Goal: Find contact information: Find contact information

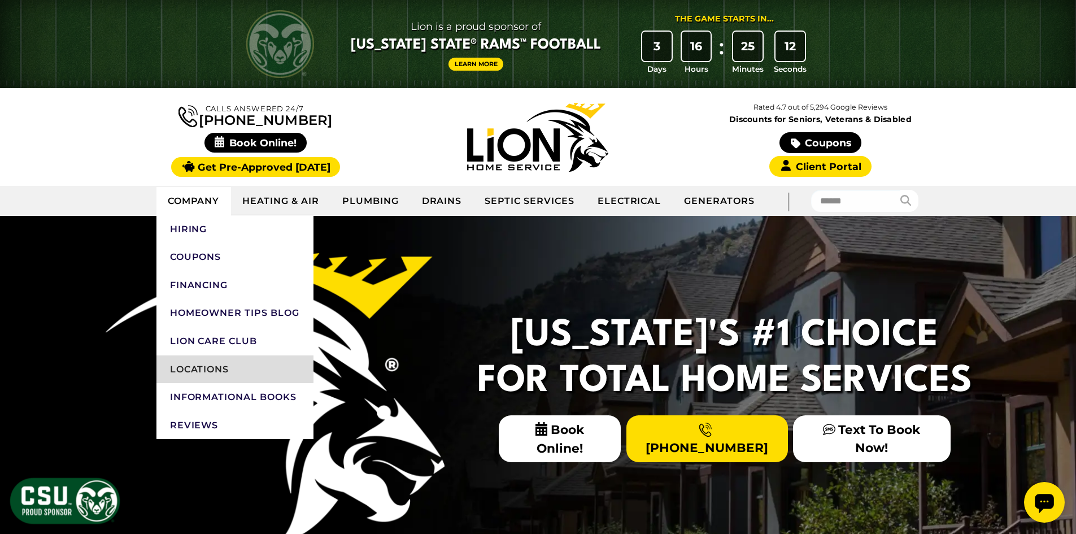
click at [233, 372] on link "Locations" at bounding box center [234, 369] width 157 height 28
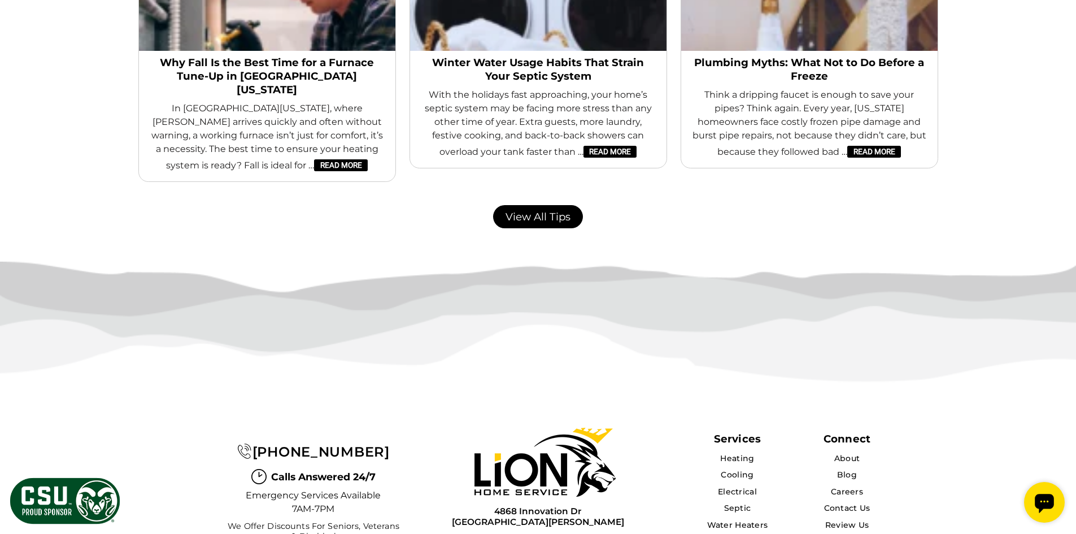
scroll to position [2442, 0]
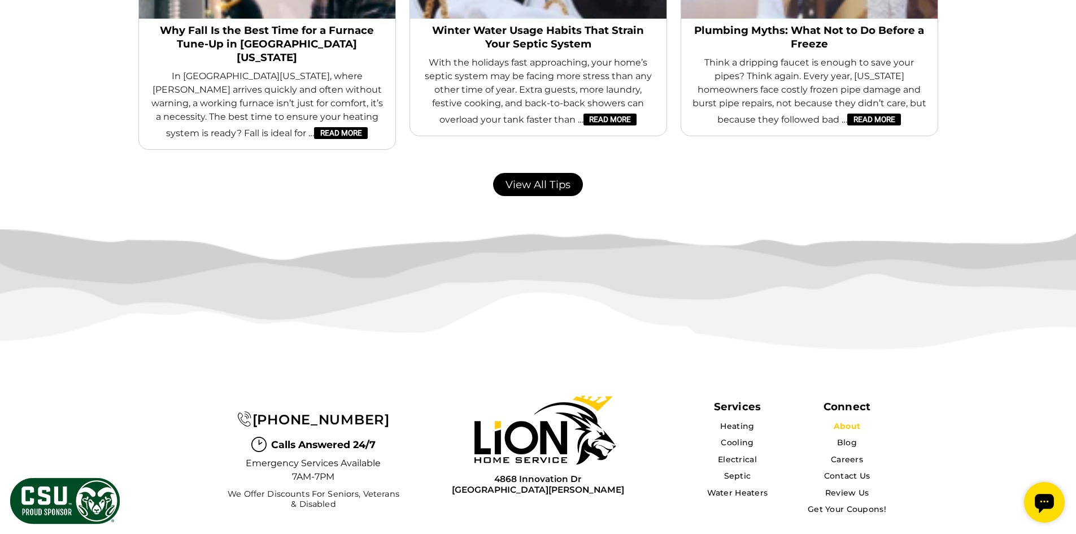
click at [848, 421] on link "About" at bounding box center [847, 426] width 27 height 10
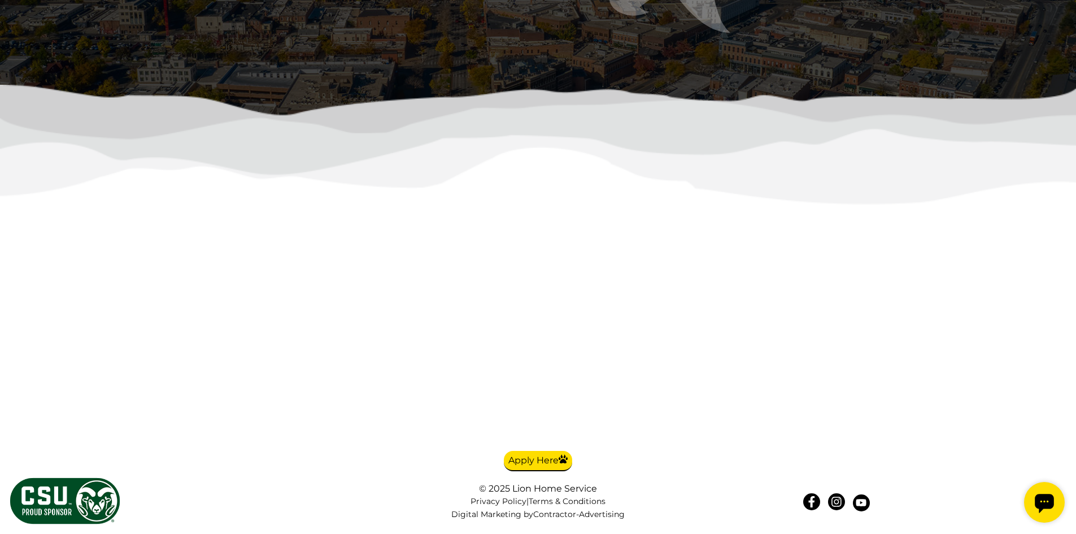
scroll to position [2994, 0]
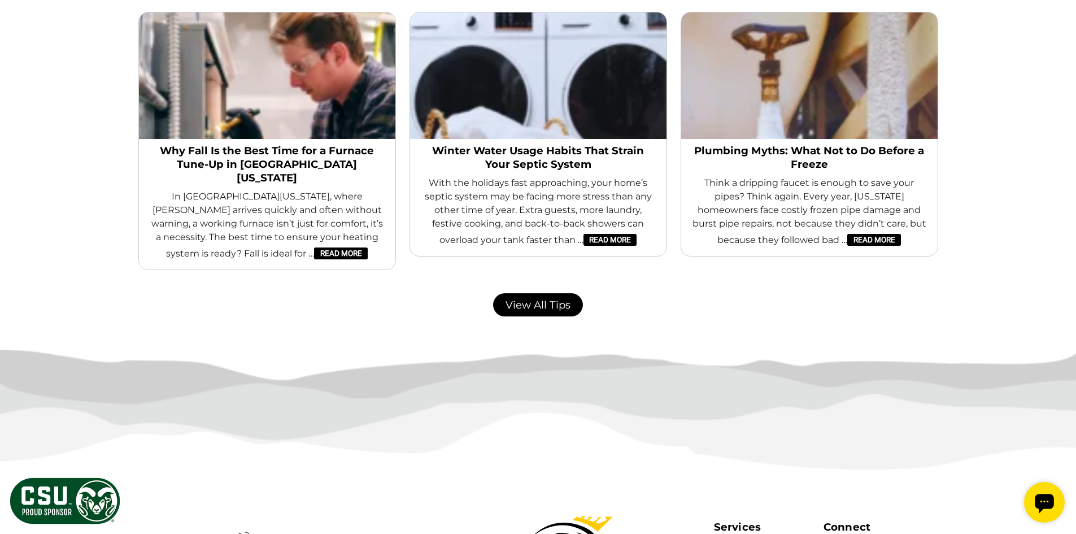
scroll to position [2442, 0]
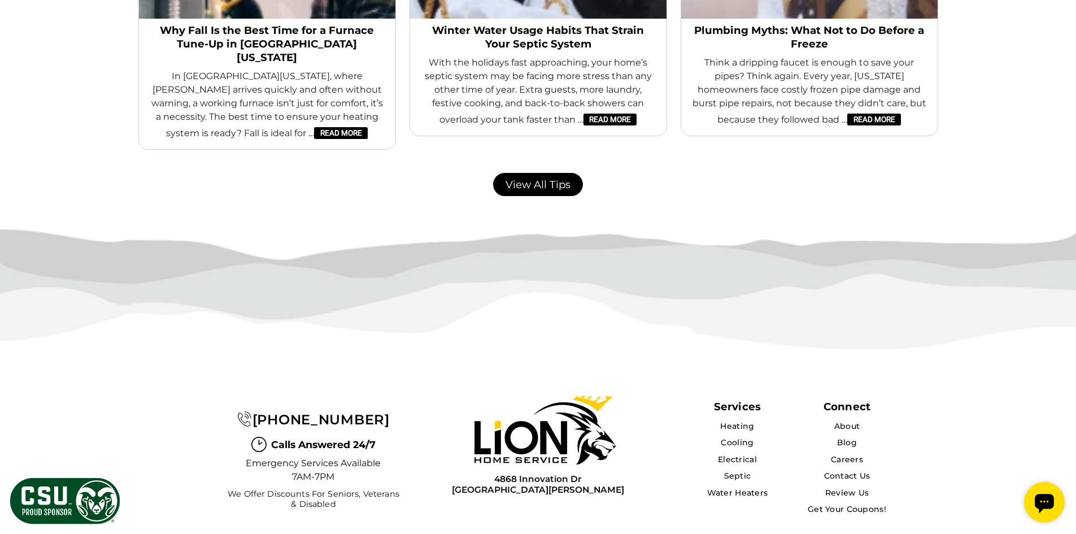
click at [858, 400] on div "Connect" at bounding box center [847, 406] width 47 height 13
click at [844, 400] on div "Connect" at bounding box center [847, 406] width 47 height 13
click at [856, 471] on link "Contact Us" at bounding box center [847, 476] width 47 height 10
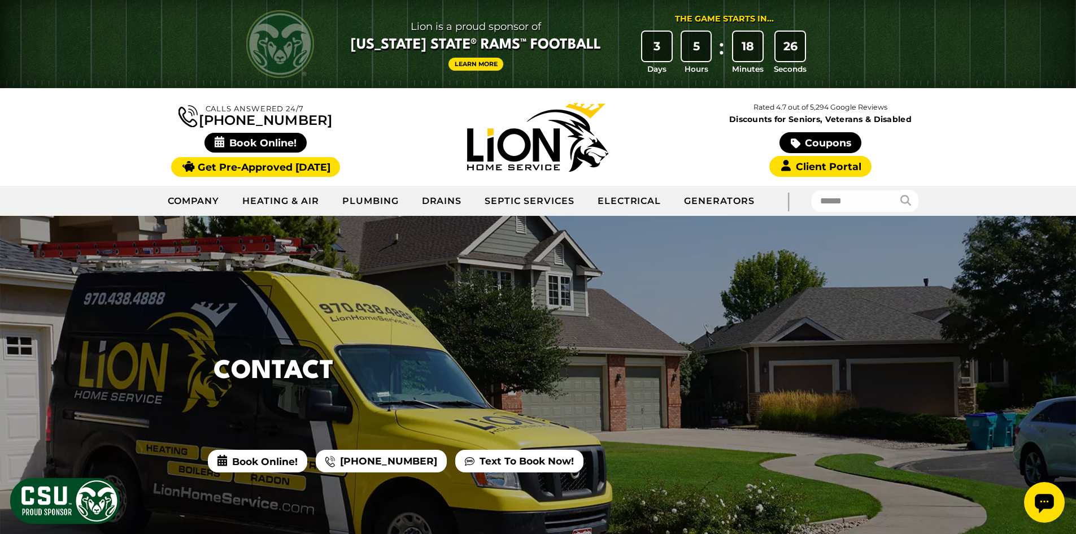
click at [381, 462] on link "[PHONE_NUMBER]" at bounding box center [381, 461] width 131 height 23
click at [373, 463] on link "[PHONE_NUMBER]" at bounding box center [381, 461] width 131 height 23
click at [780, 282] on div at bounding box center [538, 406] width 1076 height 380
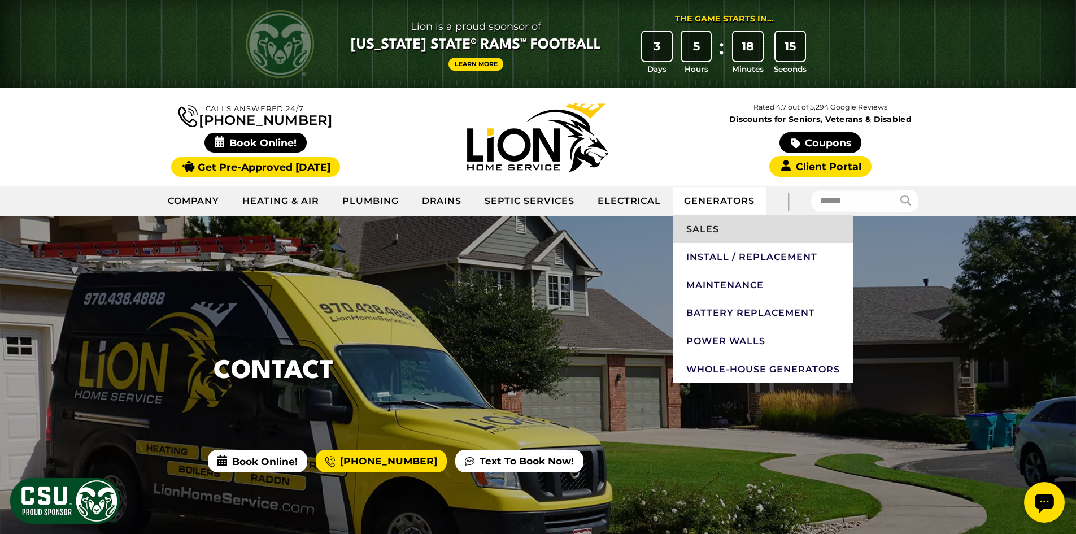
click at [723, 227] on link "Sales" at bounding box center [763, 229] width 180 height 28
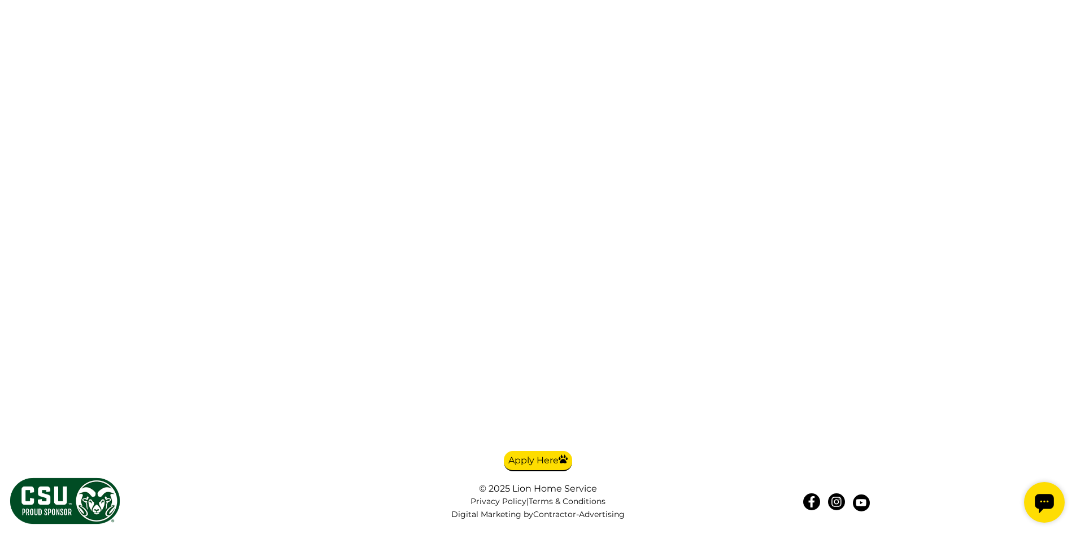
scroll to position [3276, 0]
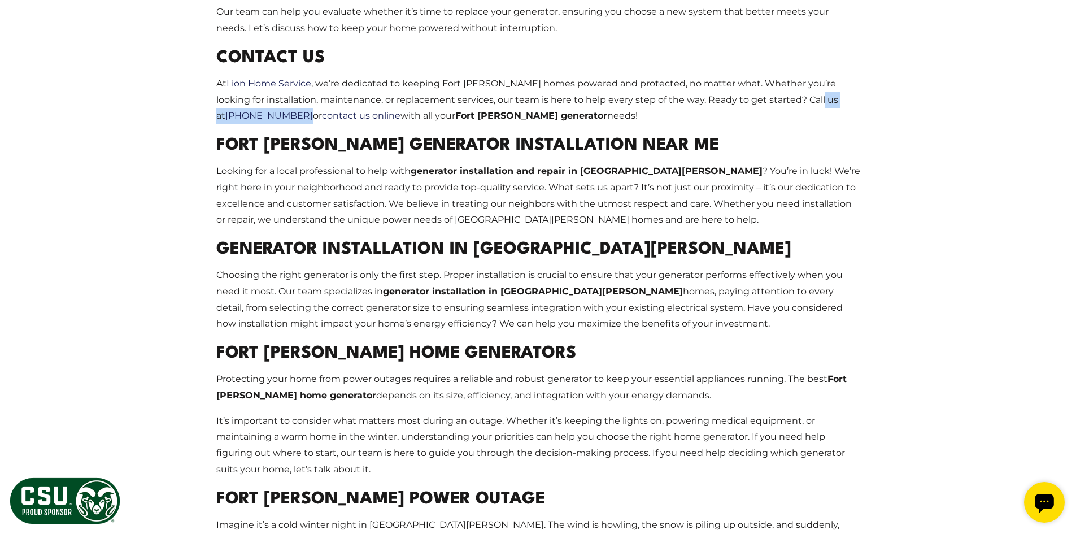
drag, startPoint x: 795, startPoint y: 79, endPoint x: 238, endPoint y: 106, distance: 558.2
click at [238, 106] on p "At Lion Home Service , we’re dedicated to keeping Fort [PERSON_NAME] homes powe…" at bounding box center [538, 100] width 644 height 49
copy p "[PHONE_NUMBER]"
click at [241, 104] on p "At Lion Home Service , we’re dedicated to keeping Fort [PERSON_NAME] homes powe…" at bounding box center [538, 100] width 644 height 49
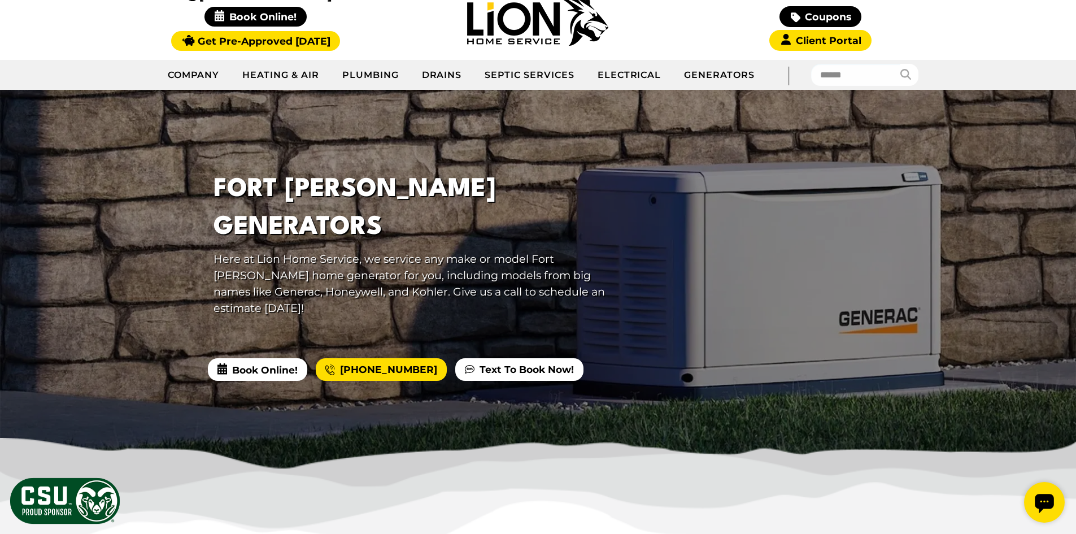
scroll to position [0, 0]
